Goal: Navigation & Orientation: Find specific page/section

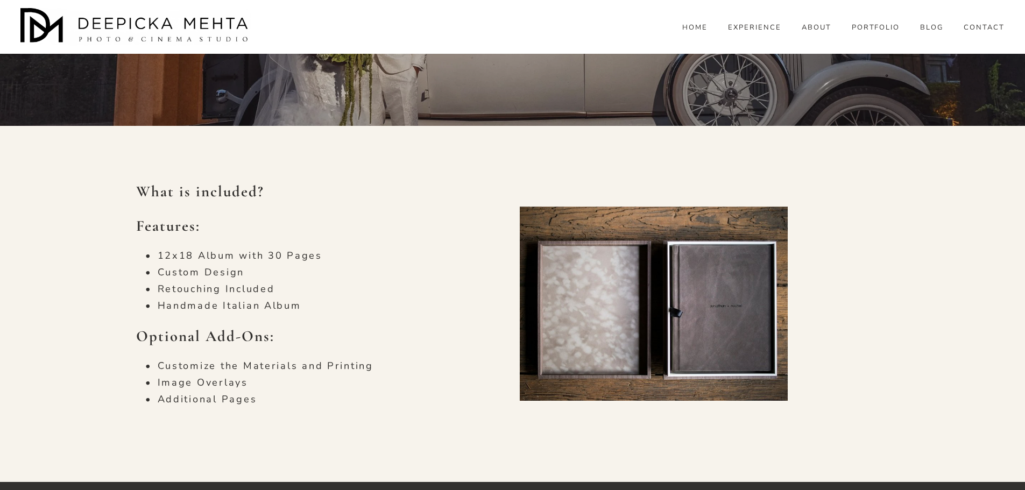
scroll to position [753, 0]
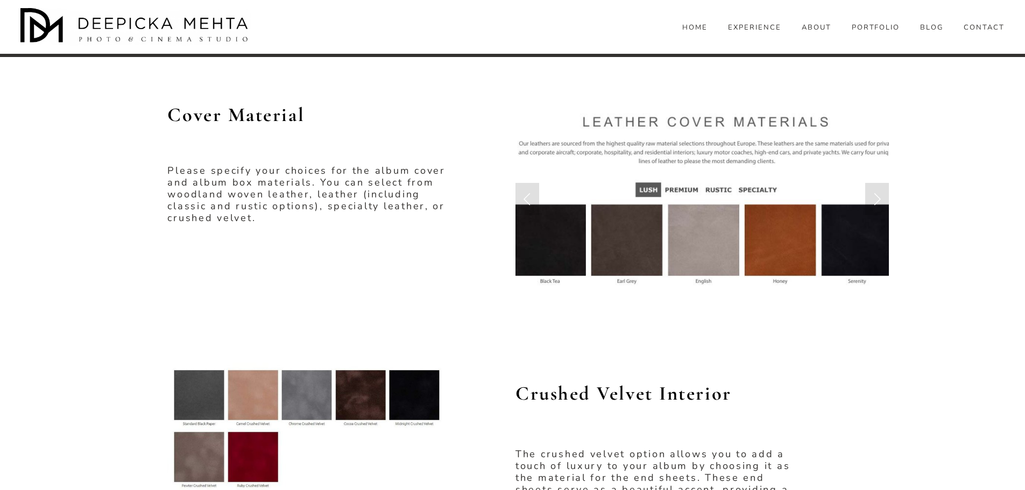
scroll to position [1130, 0]
